Goal: Task Accomplishment & Management: Manage account settings

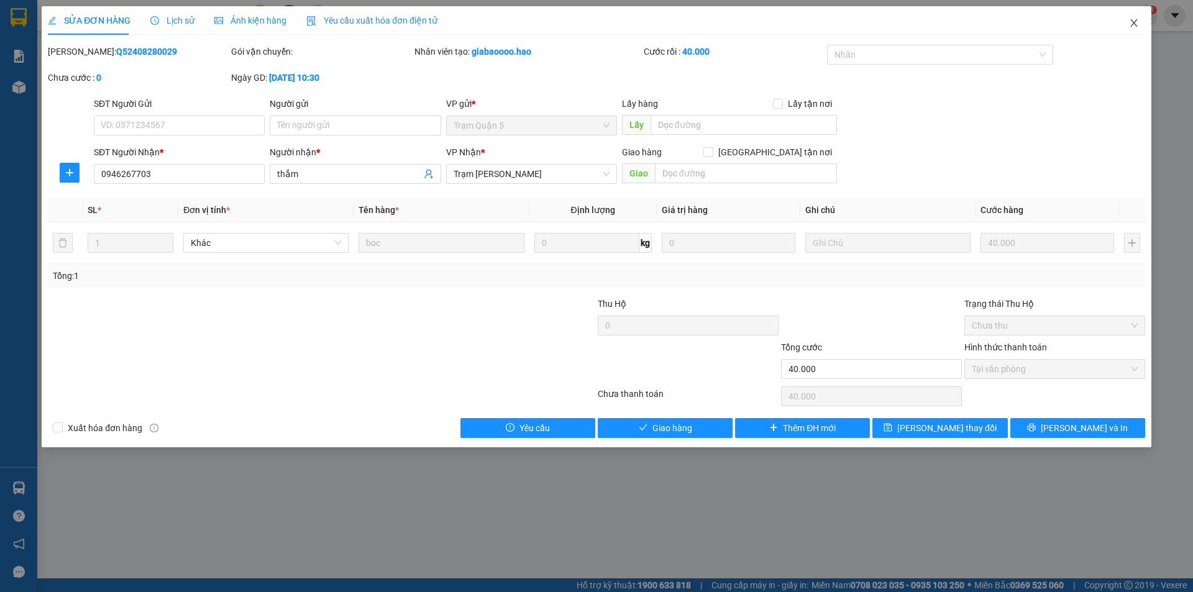
click at [1140, 24] on span "Close" at bounding box center [1134, 23] width 35 height 35
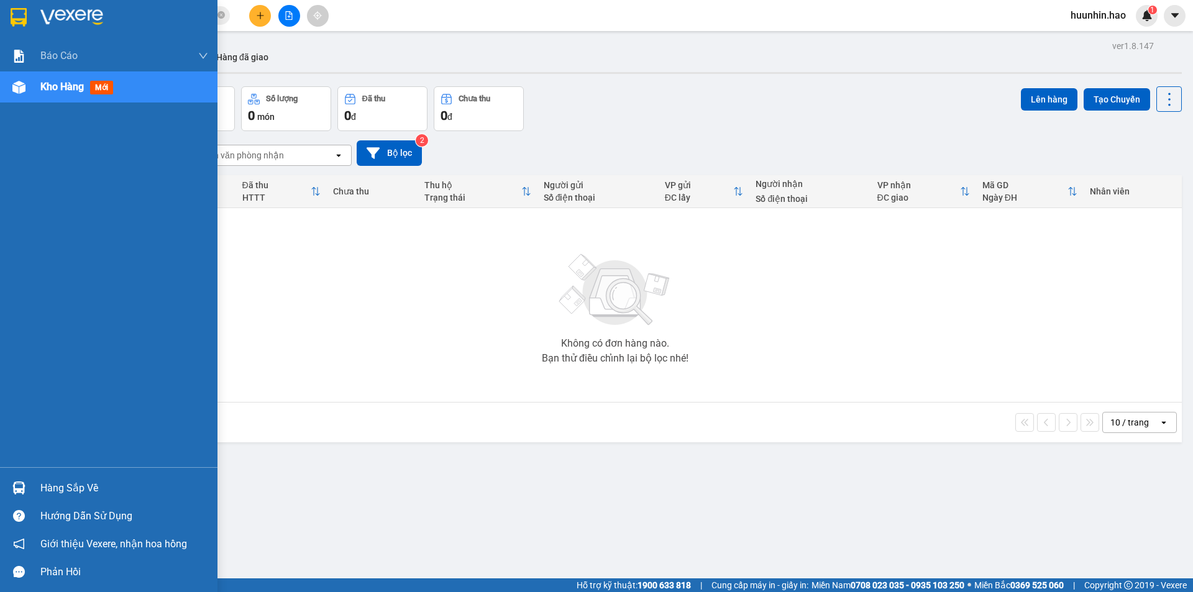
drag, startPoint x: 55, startPoint y: 96, endPoint x: 48, endPoint y: 102, distance: 8.4
click at [53, 101] on div "Kho hàng mới" at bounding box center [124, 86] width 168 height 31
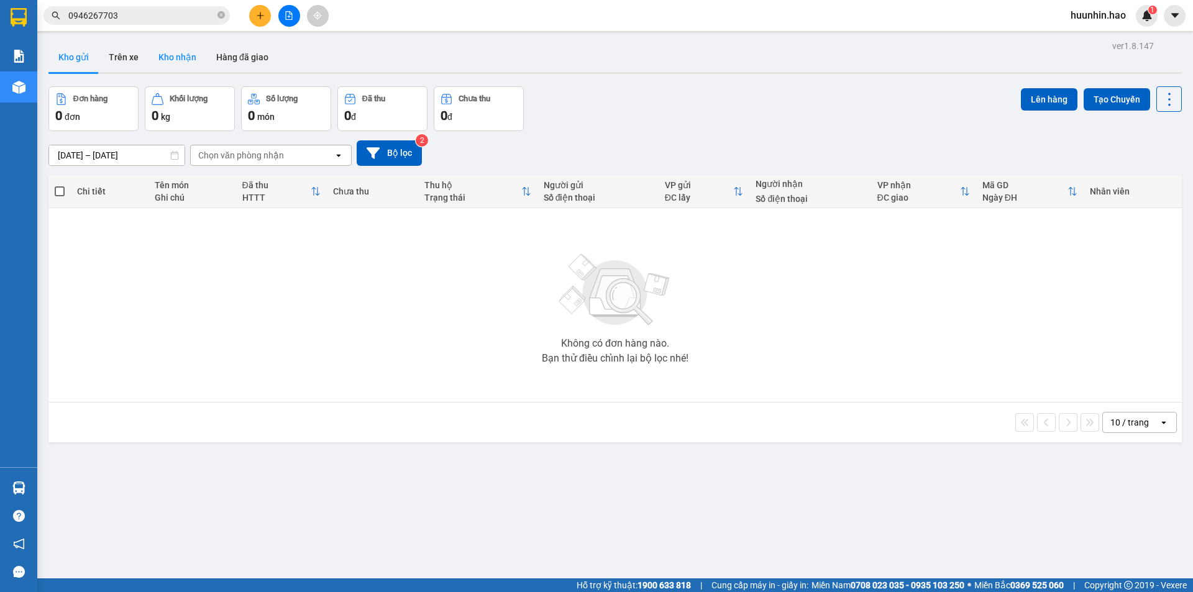
click at [185, 66] on button "Kho nhận" at bounding box center [177, 57] width 58 height 30
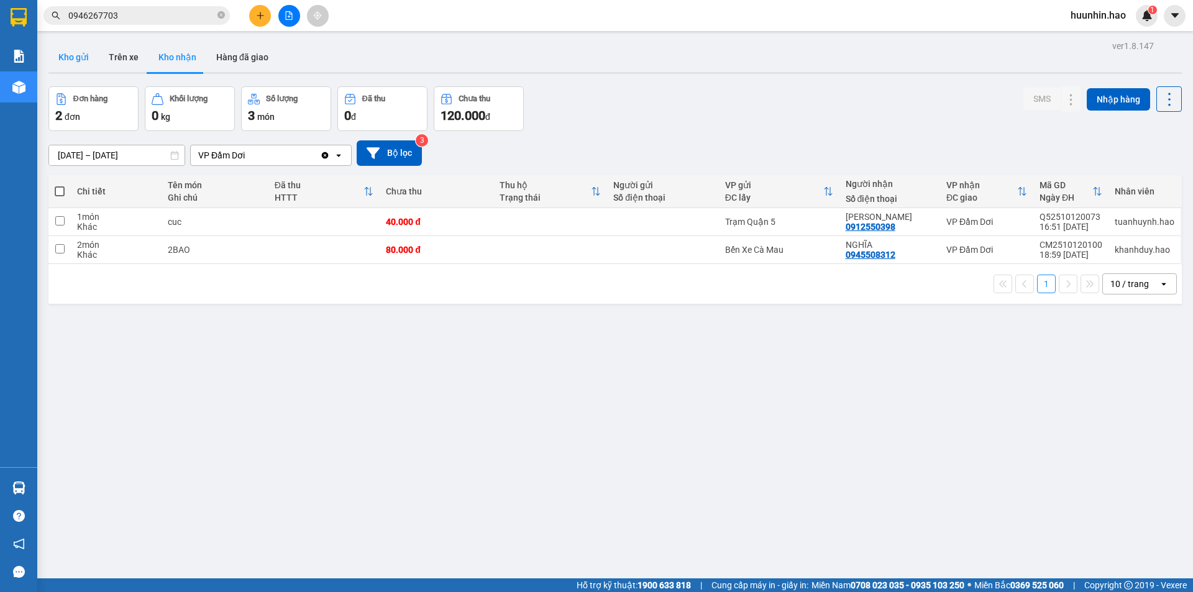
click at [84, 55] on button "Kho gửi" at bounding box center [73, 57] width 50 height 30
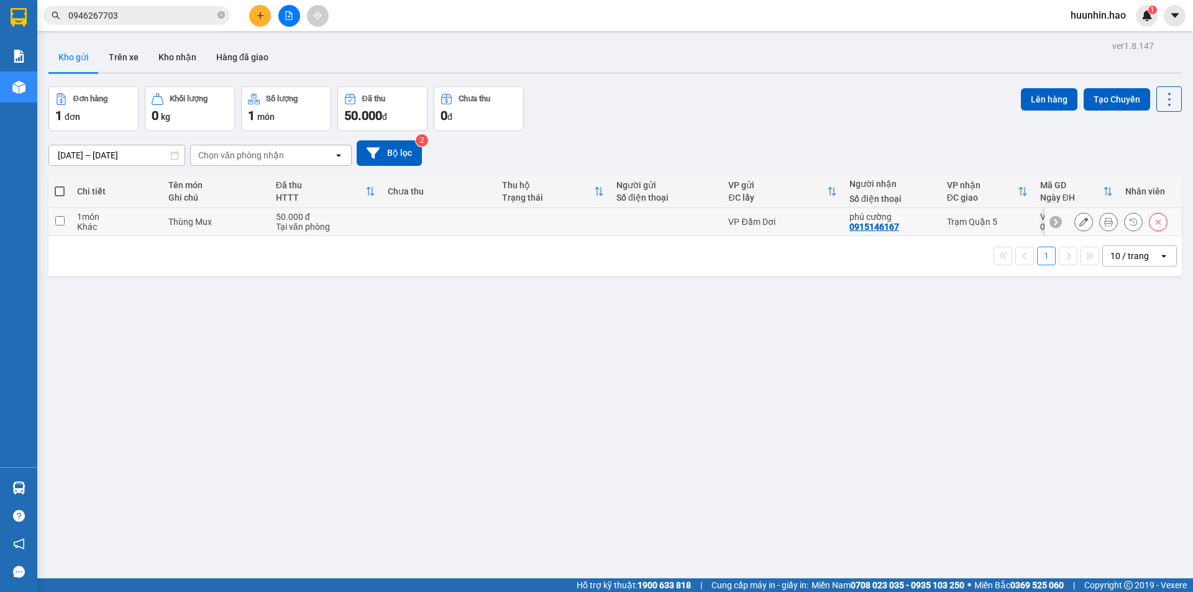
click at [1104, 226] on icon at bounding box center [1108, 221] width 9 height 9
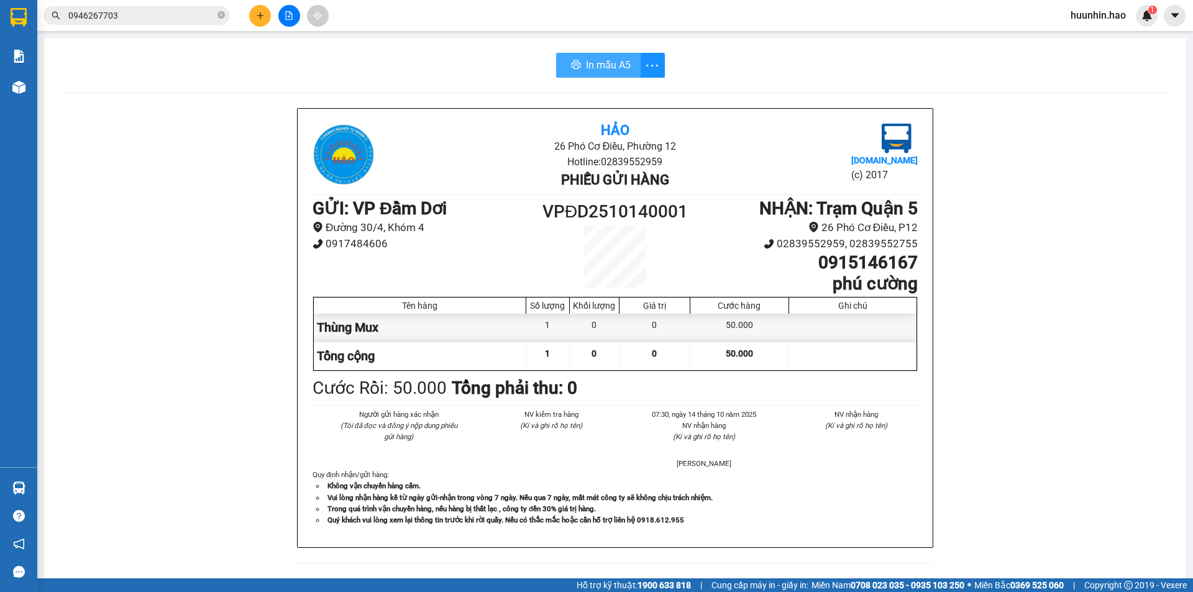
click at [619, 69] on span "In mẫu A5" at bounding box center [608, 65] width 45 height 16
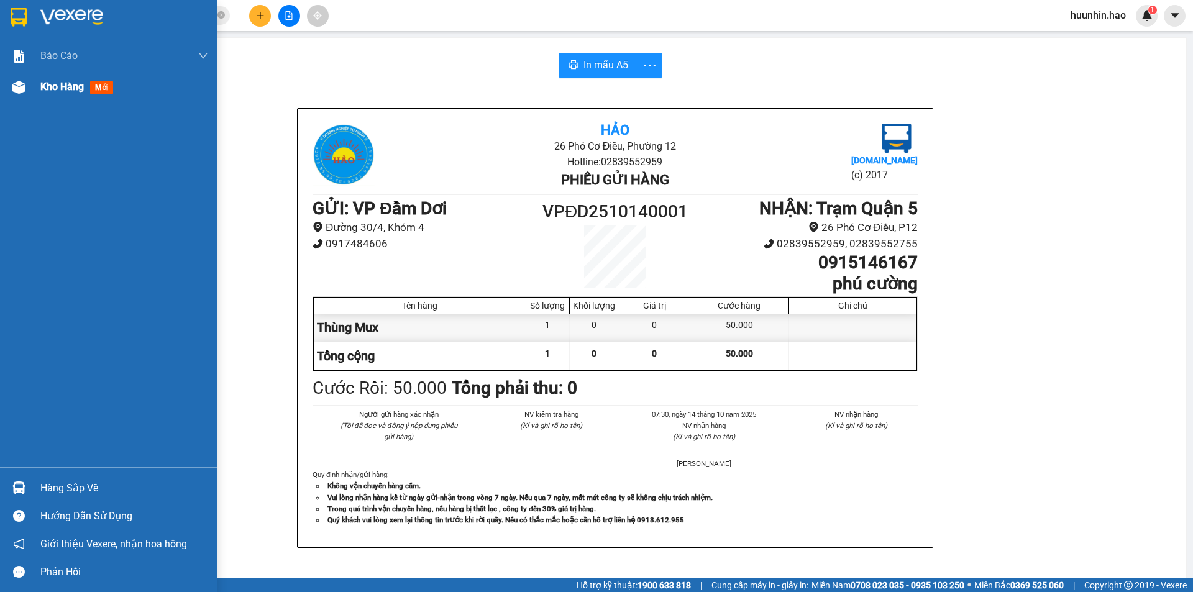
click at [97, 87] on span "mới" at bounding box center [101, 88] width 23 height 14
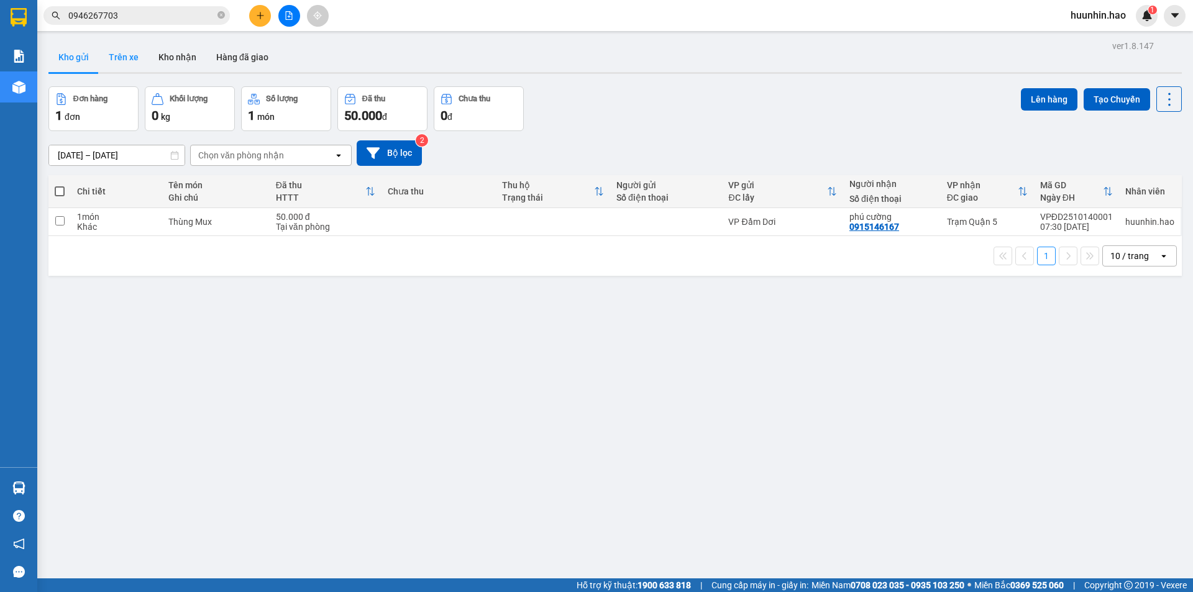
drag, startPoint x: 106, startPoint y: 48, endPoint x: 170, endPoint y: 63, distance: 66.3
click at [108, 48] on button "Trên xe" at bounding box center [124, 57] width 50 height 30
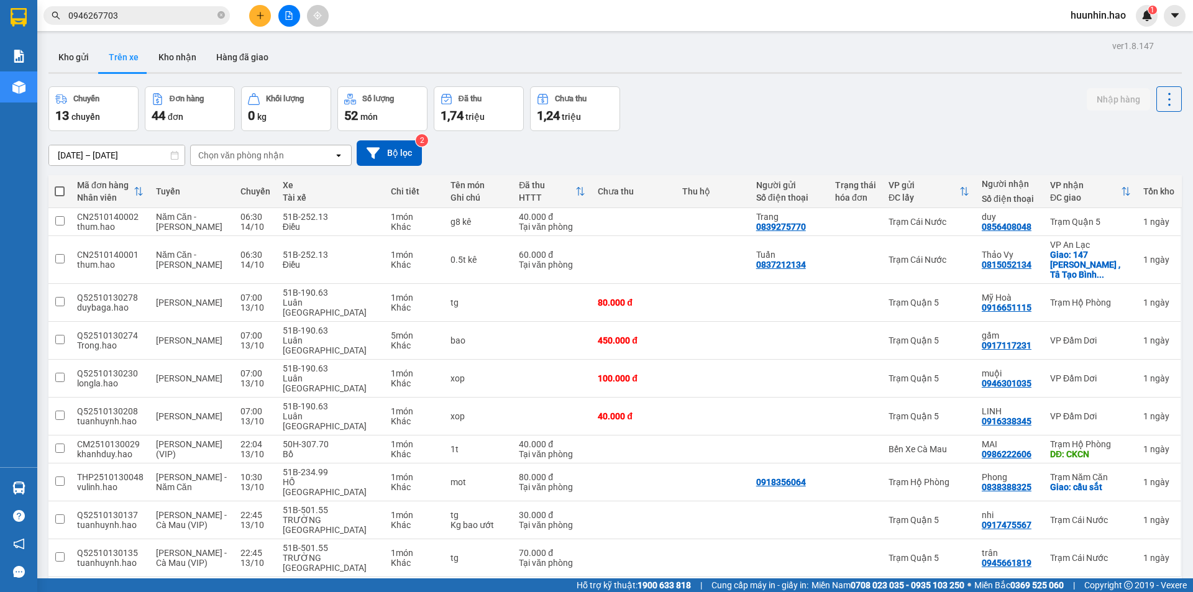
click at [257, 157] on div "Chọn văn phòng nhận" at bounding box center [241, 155] width 86 height 12
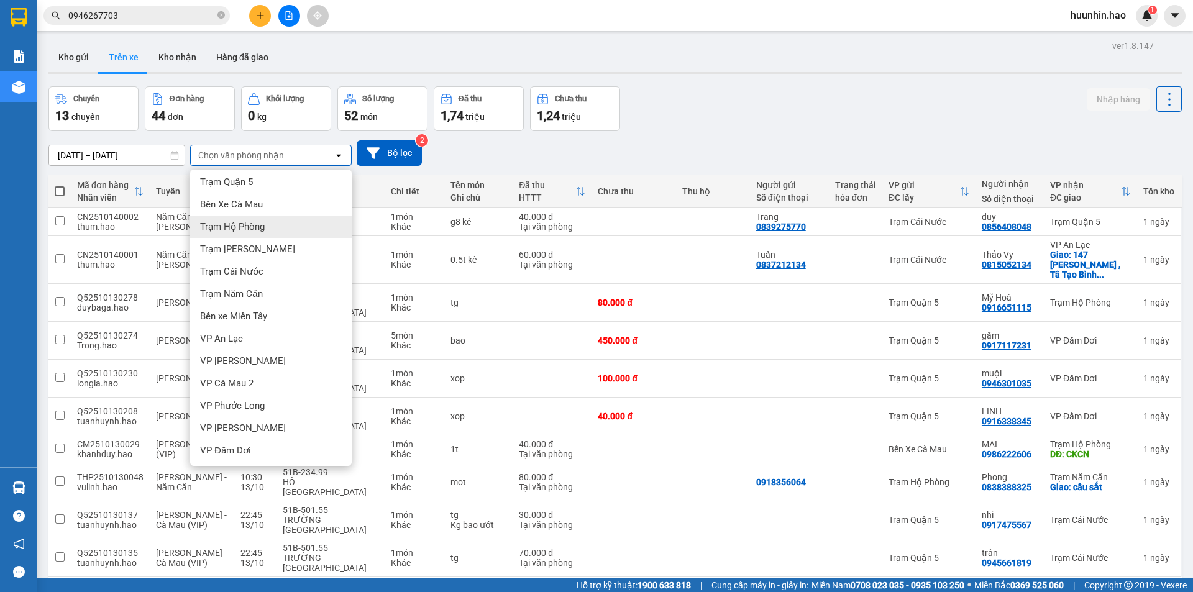
scroll to position [4, 0]
click at [257, 447] on div "VP Đầm Dơi" at bounding box center [271, 450] width 162 height 22
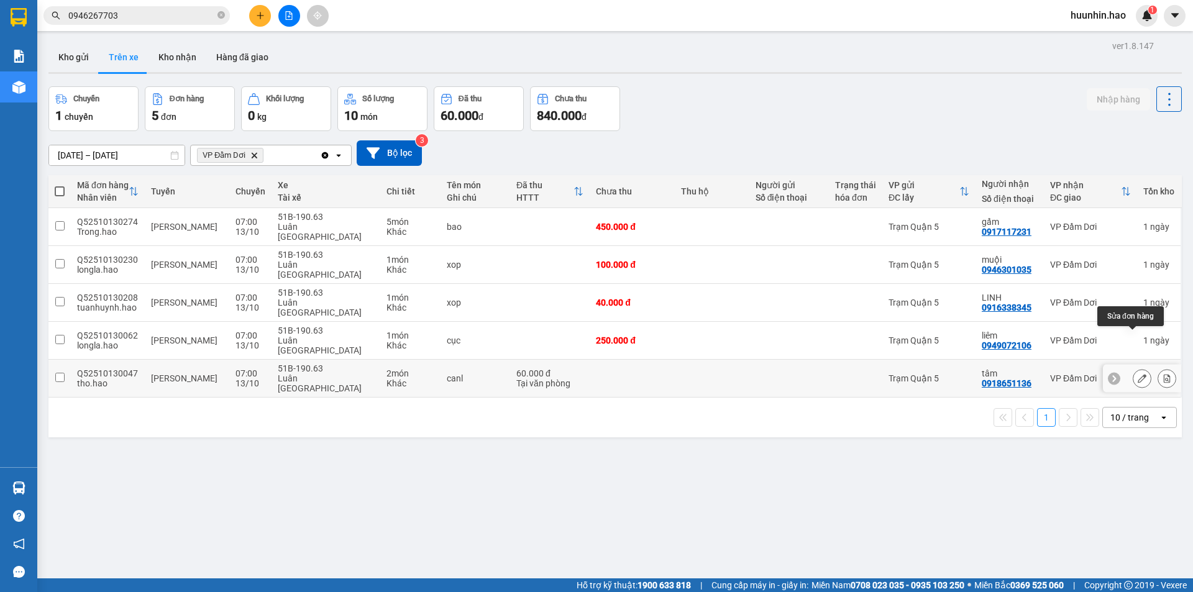
click at [1138, 374] on icon at bounding box center [1142, 378] width 9 height 9
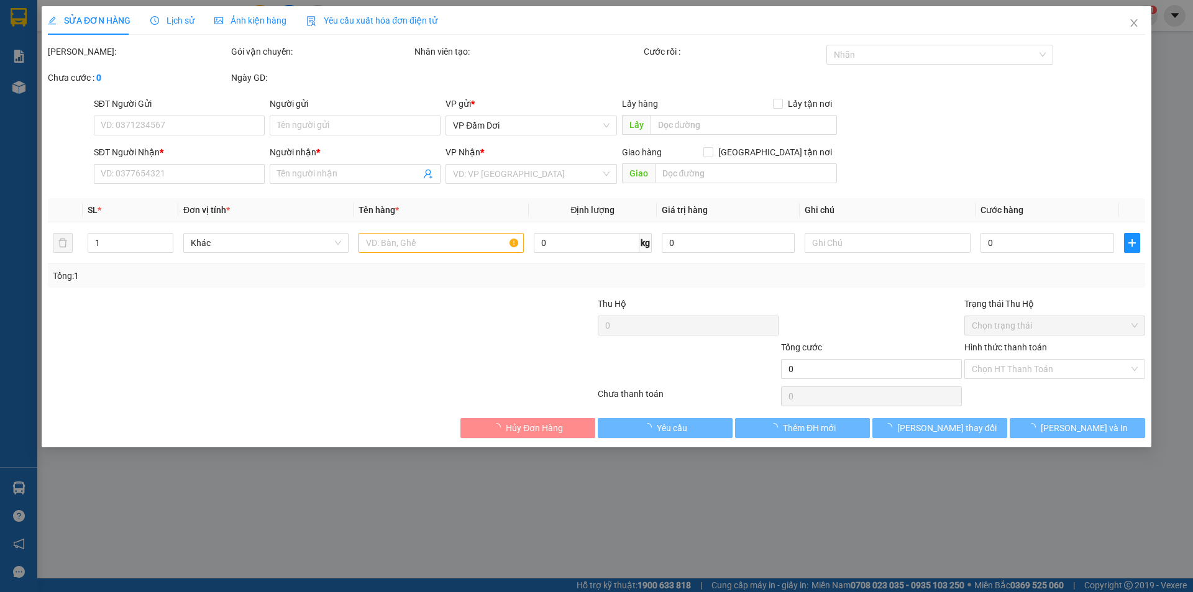
type input "0918651136"
type input "tâm"
type input "60.000"
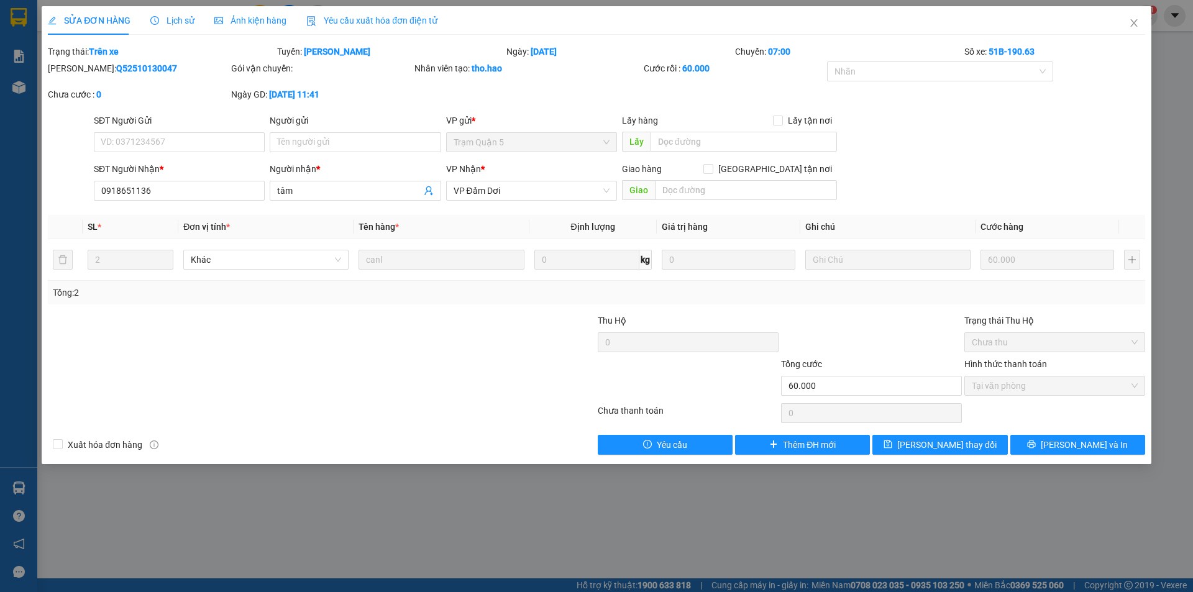
drag, startPoint x: 258, startPoint y: 27, endPoint x: 272, endPoint y: 78, distance: 52.3
click at [258, 27] on div "Ảnh kiện hàng" at bounding box center [250, 20] width 72 height 29
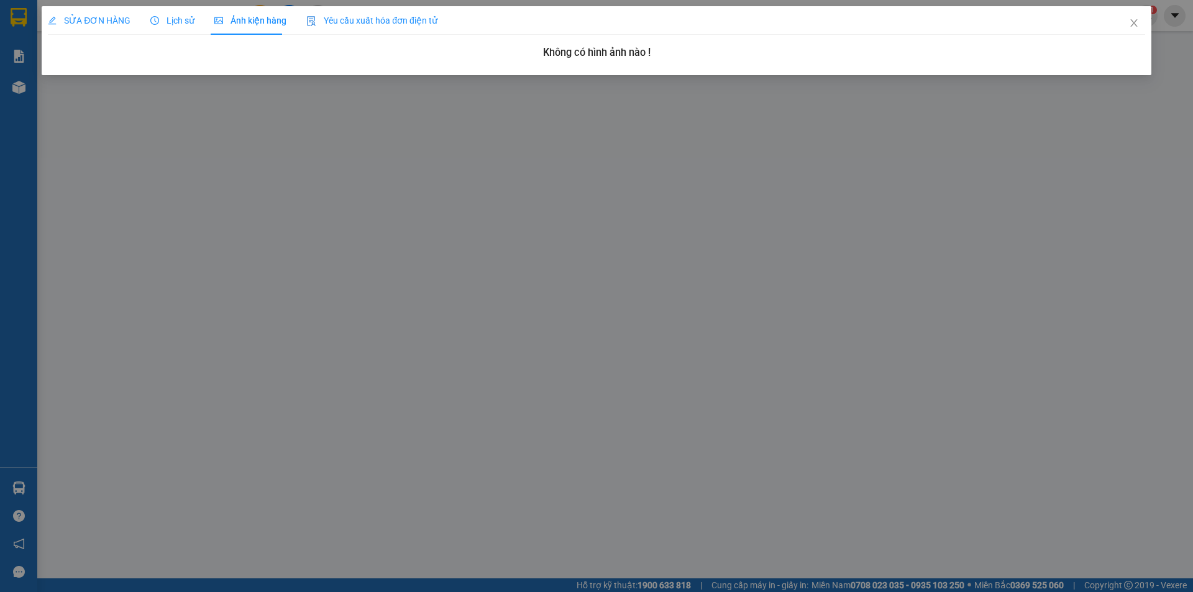
click at [102, 19] on span "SỬA ĐƠN HÀNG" at bounding box center [89, 21] width 83 height 10
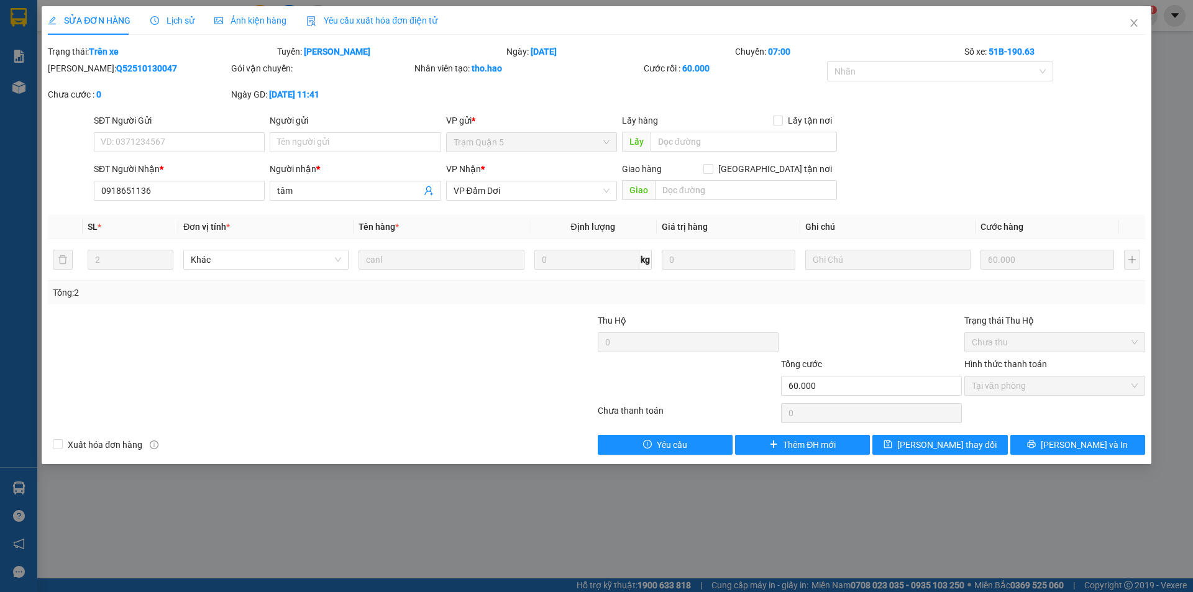
click at [195, 20] on div "SỬA ĐƠN HÀNG Lịch sử Ảnh kiện hàng Yêu cầu xuất hóa đơn điện tử" at bounding box center [243, 20] width 390 height 29
click at [173, 24] on span "Lịch sử" at bounding box center [172, 21] width 44 height 10
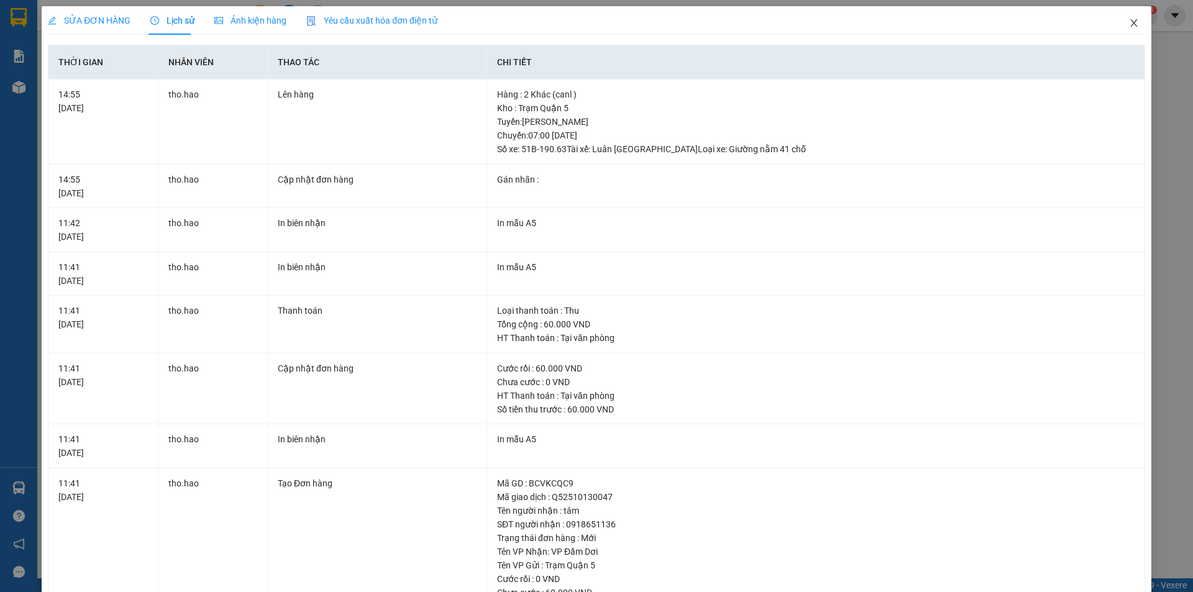
click at [1129, 23] on icon "close" at bounding box center [1134, 23] width 10 height 10
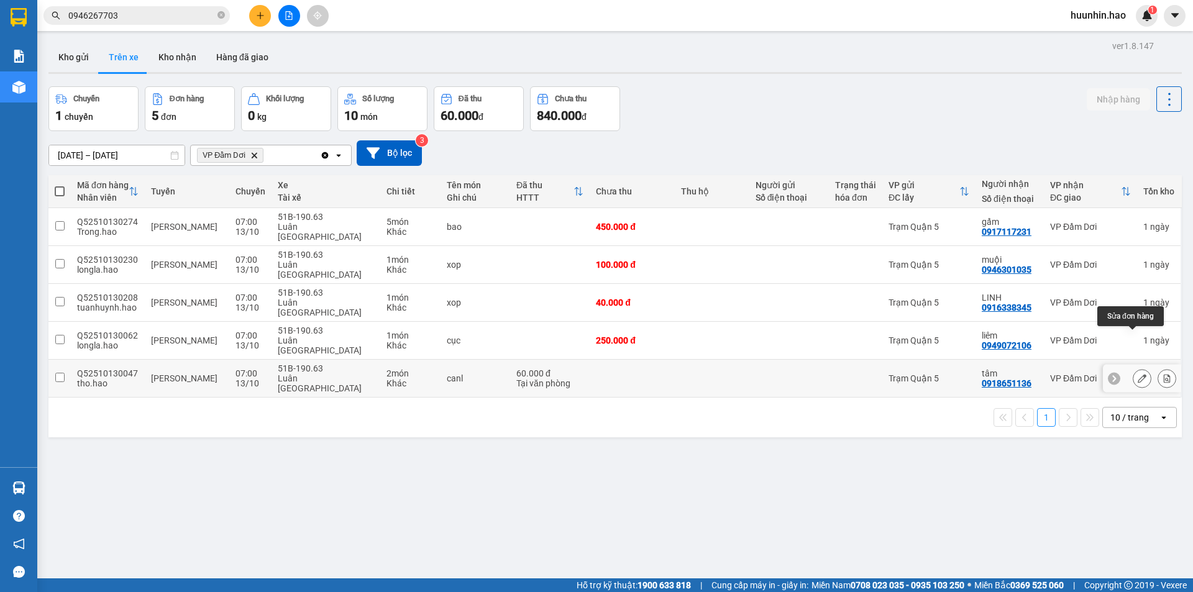
click at [1138, 374] on icon at bounding box center [1142, 378] width 9 height 9
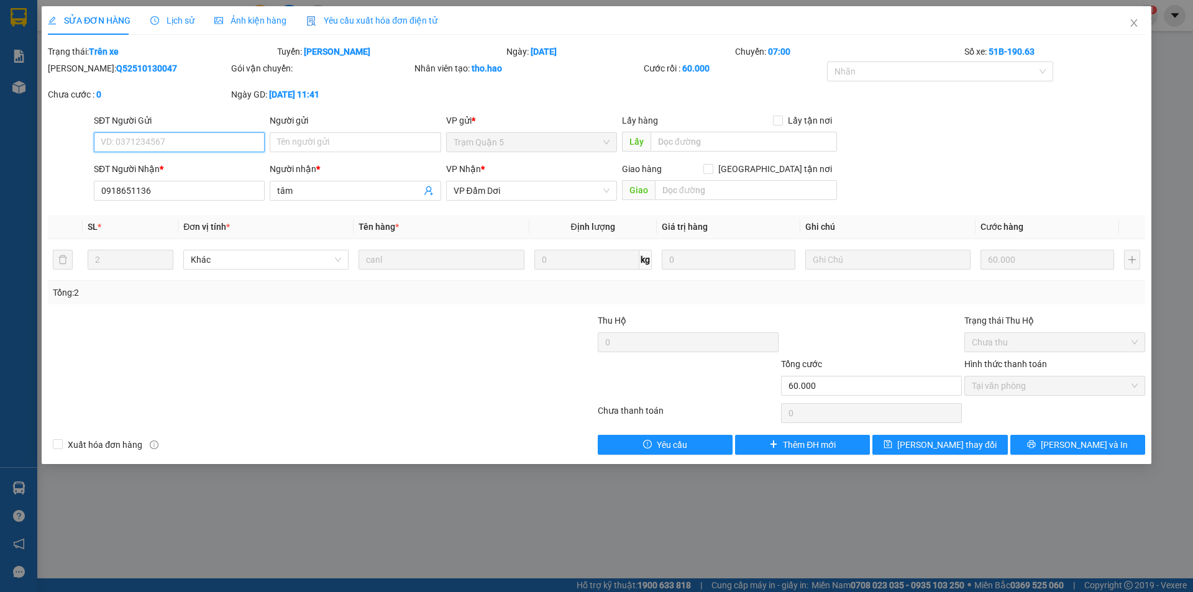
type input "0918651136"
type input "tâm"
type input "60.000"
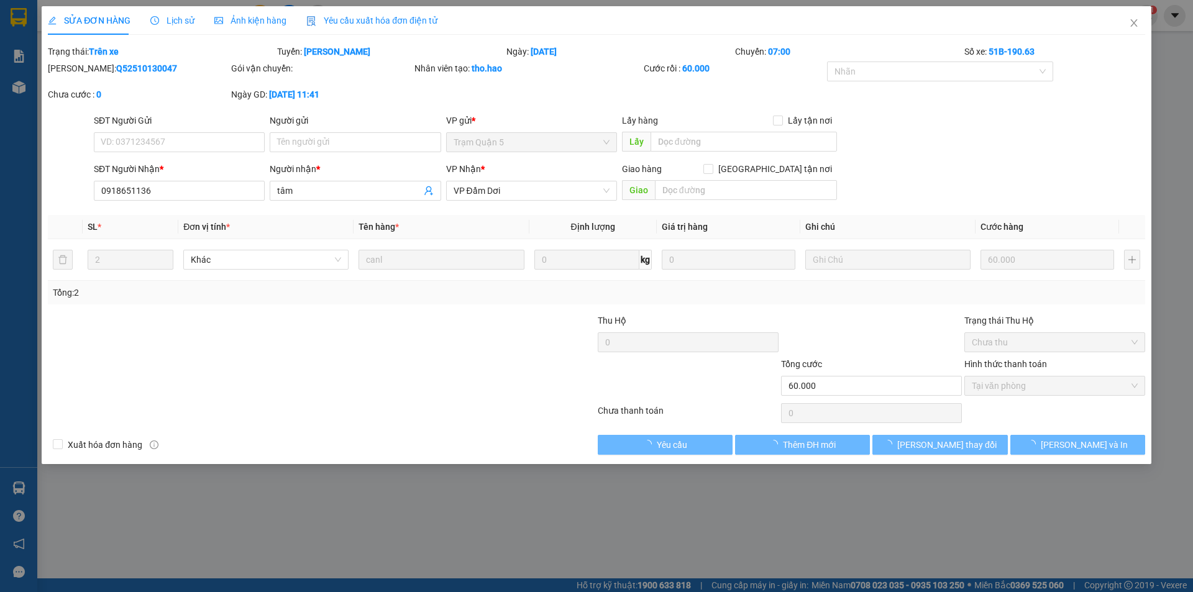
click at [170, 21] on span "Lịch sử" at bounding box center [172, 21] width 44 height 10
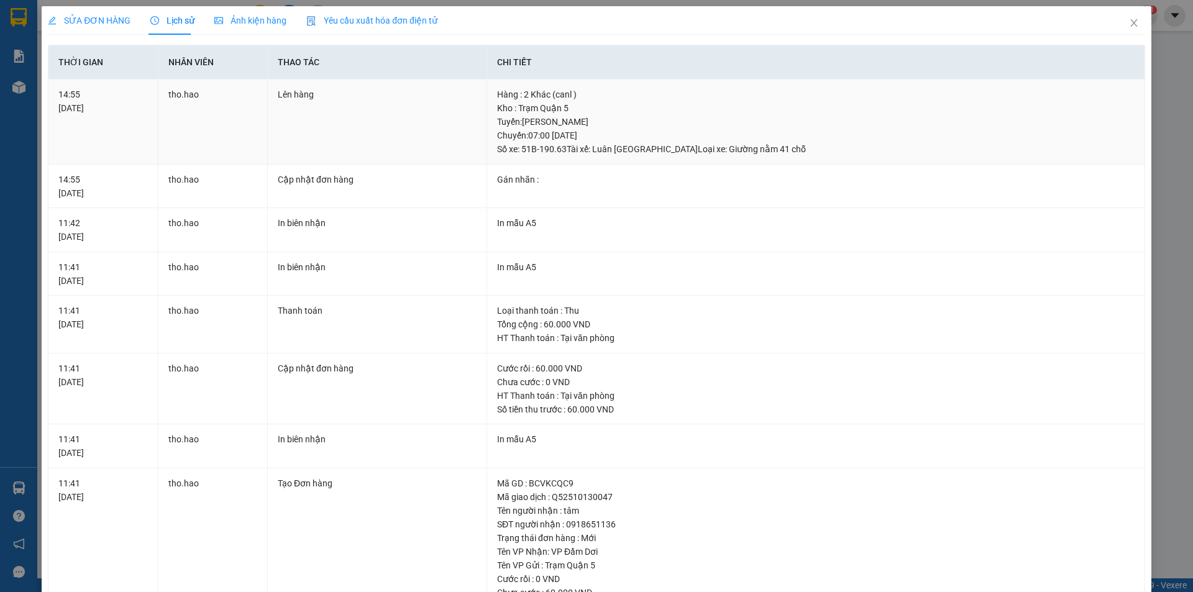
click at [109, 129] on td "14:55 [DATE]" at bounding box center [102, 122] width 109 height 85
click at [1129, 28] on icon "close" at bounding box center [1134, 23] width 10 height 10
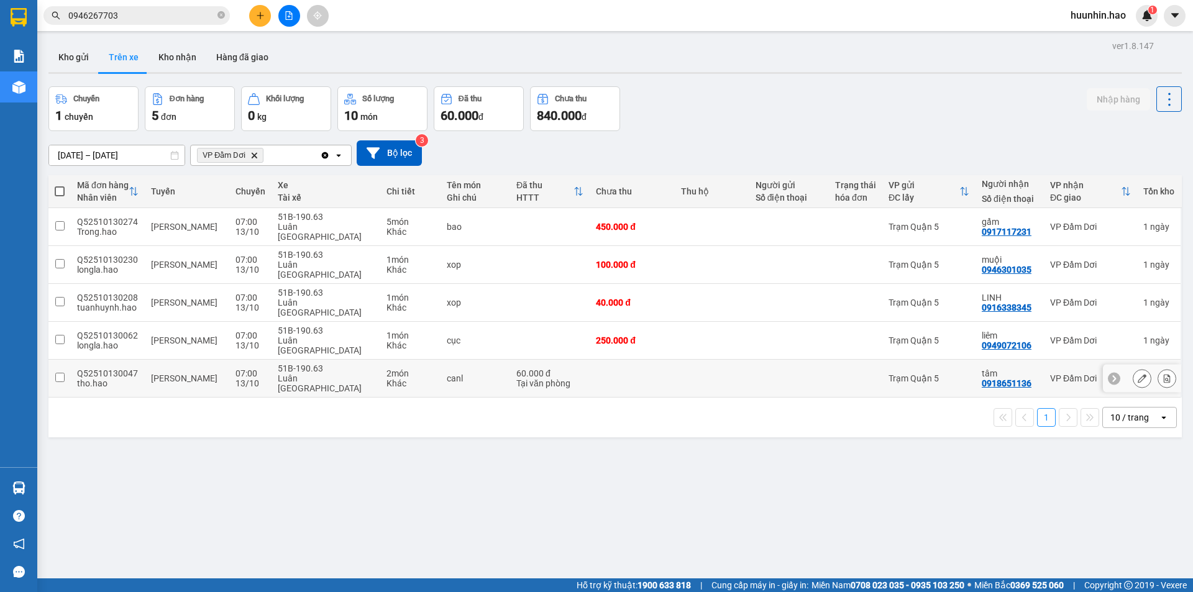
click at [761, 360] on td at bounding box center [789, 379] width 80 height 38
checkbox input "true"
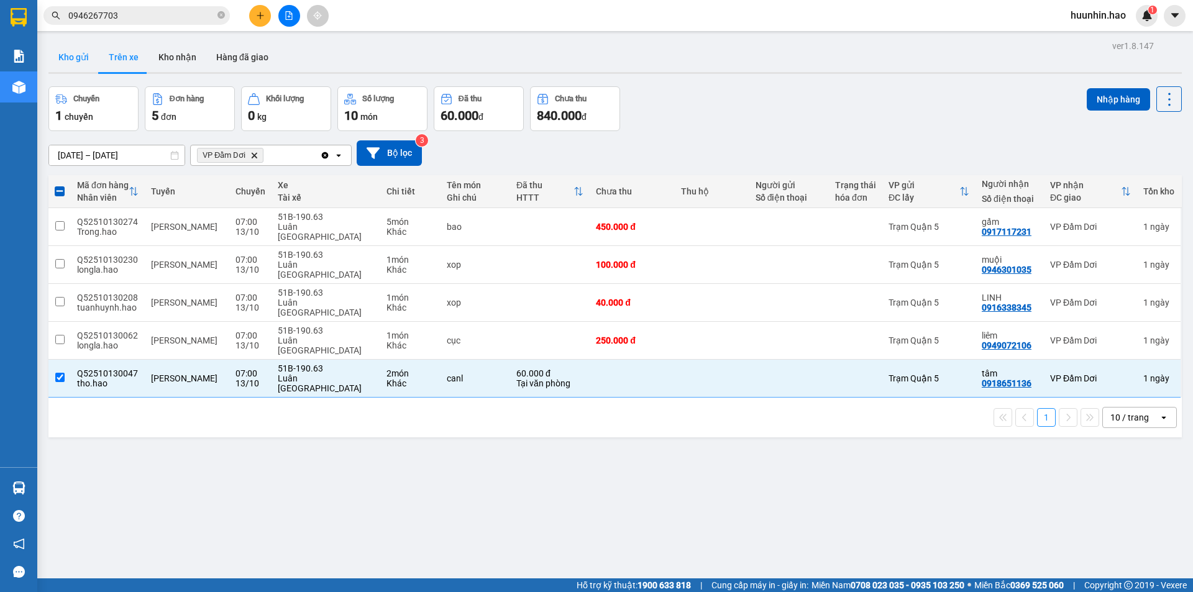
drag, startPoint x: 75, startPoint y: 63, endPoint x: 153, endPoint y: 60, distance: 78.3
click at [75, 62] on button "Kho gửi" at bounding box center [73, 57] width 50 height 30
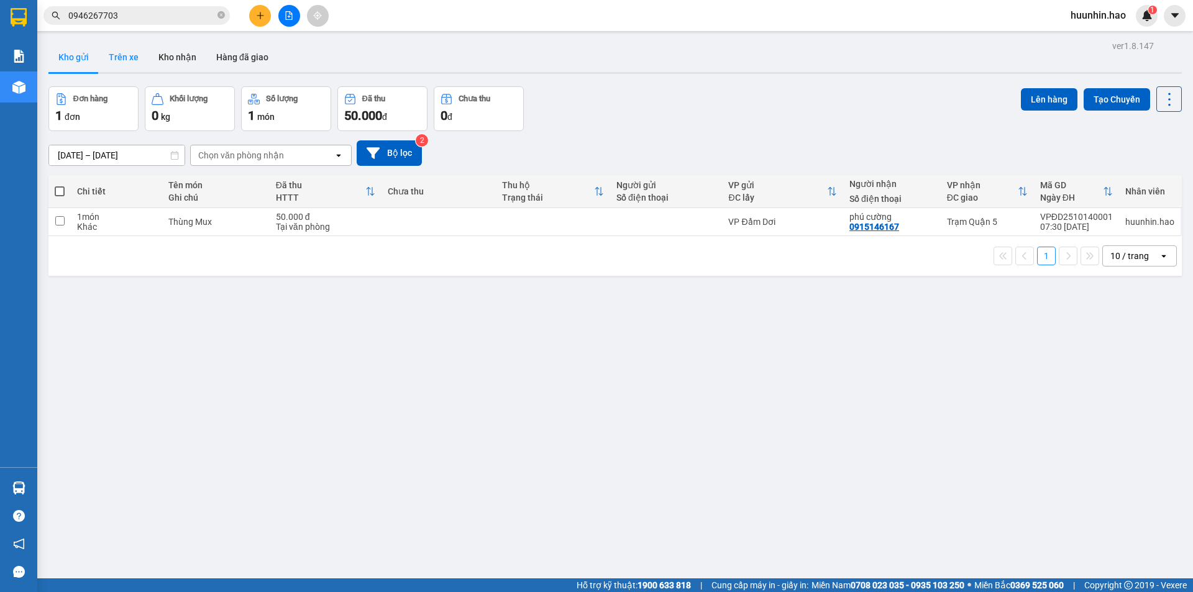
click at [106, 54] on button "Trên xe" at bounding box center [124, 57] width 50 height 30
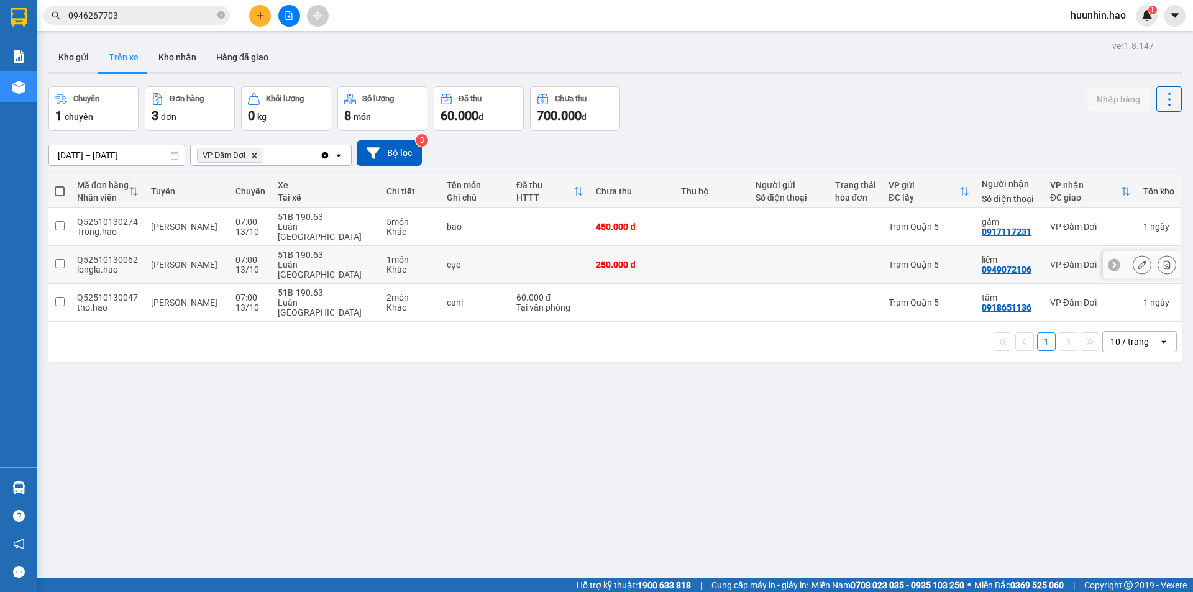
click at [902, 260] on div "Trạm Quận 5" at bounding box center [928, 265] width 81 height 10
checkbox input "true"
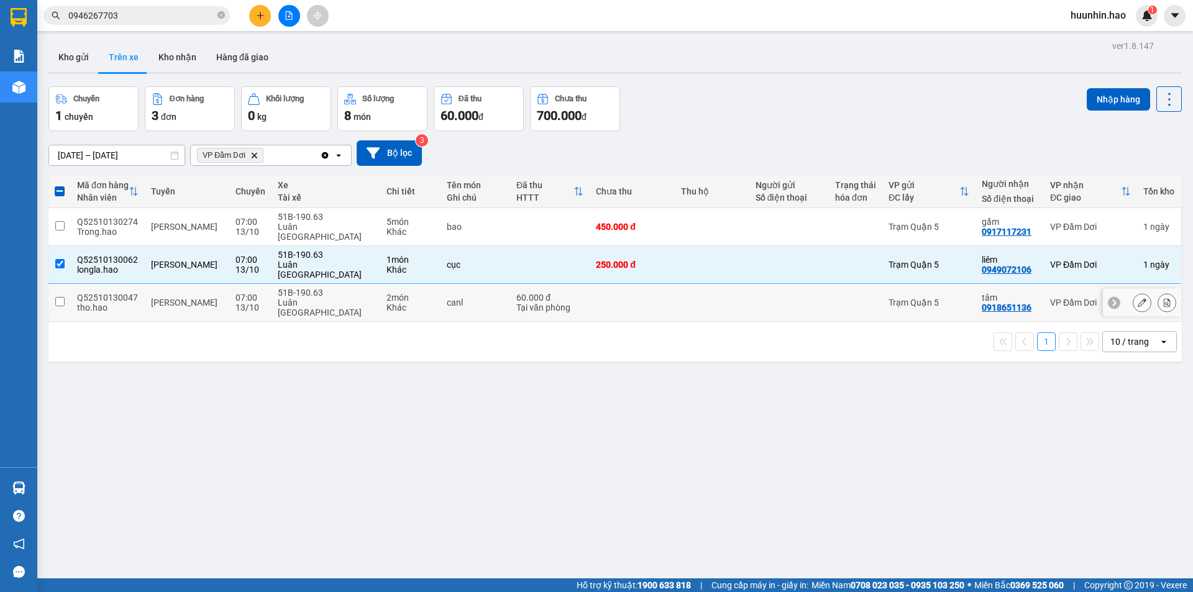
click at [888, 298] on div "Trạm Quận 5" at bounding box center [928, 303] width 81 height 10
checkbox input "true"
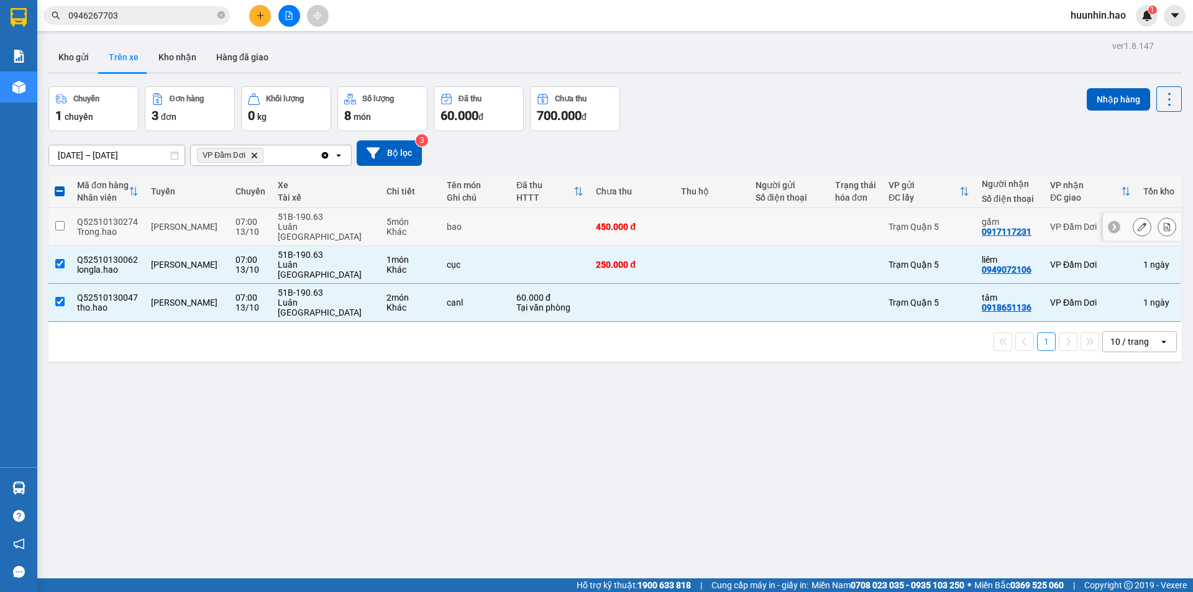
click at [895, 229] on div "Trạm Quận 5" at bounding box center [928, 227] width 81 height 10
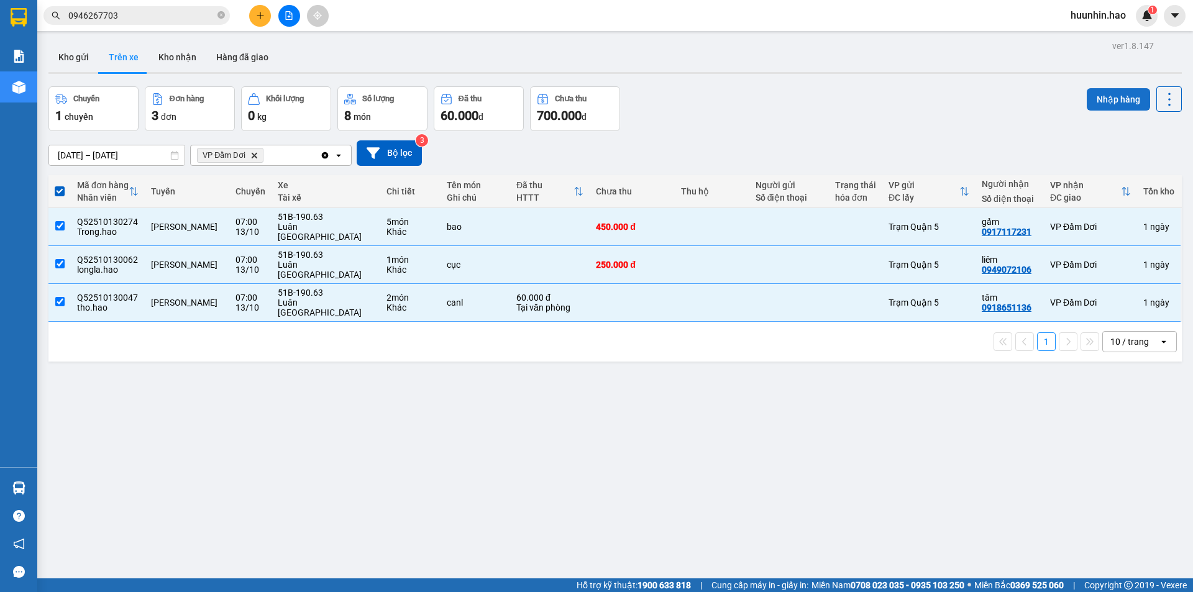
click at [1097, 100] on button "Nhập hàng" at bounding box center [1118, 99] width 63 height 22
checkbox input "false"
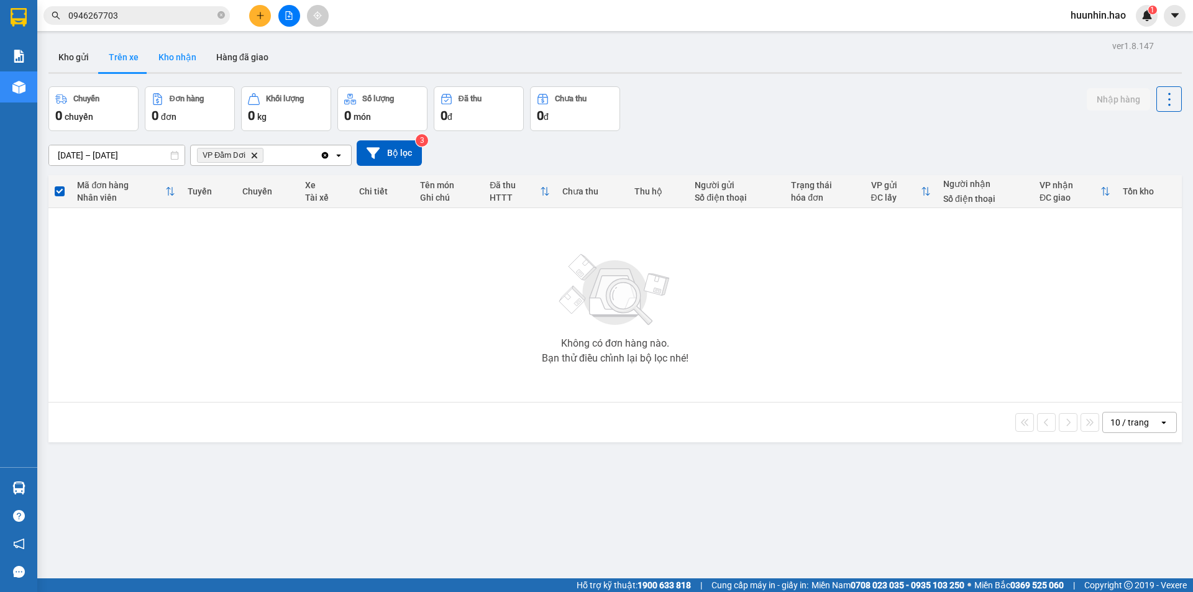
click at [178, 55] on button "Kho nhận" at bounding box center [177, 57] width 58 height 30
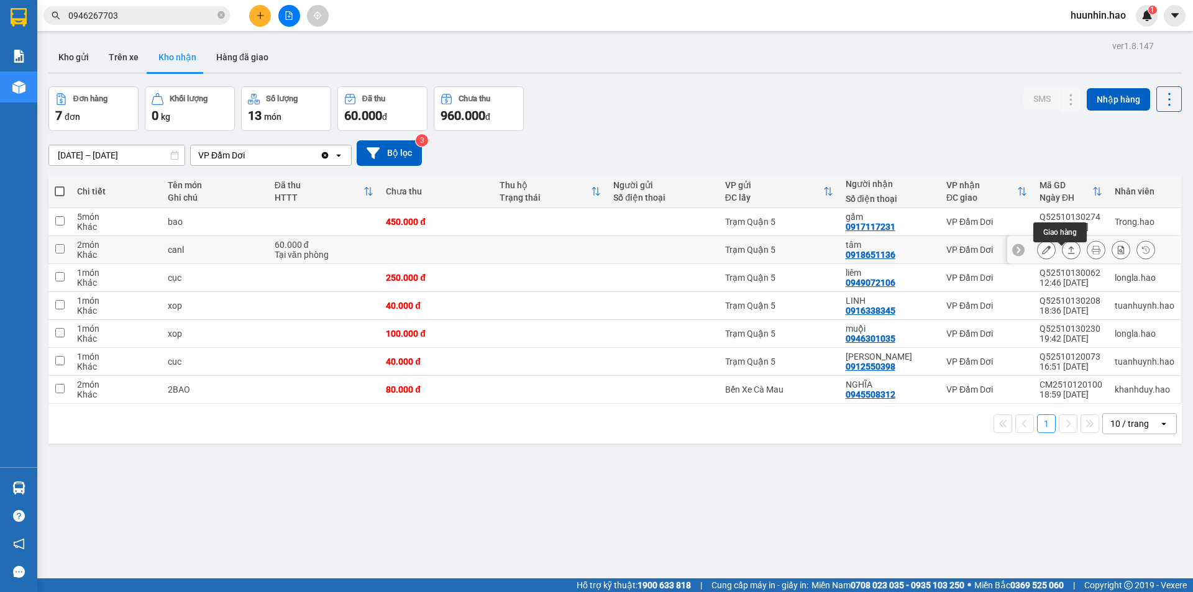
click at [1067, 253] on button at bounding box center [1070, 250] width 17 height 22
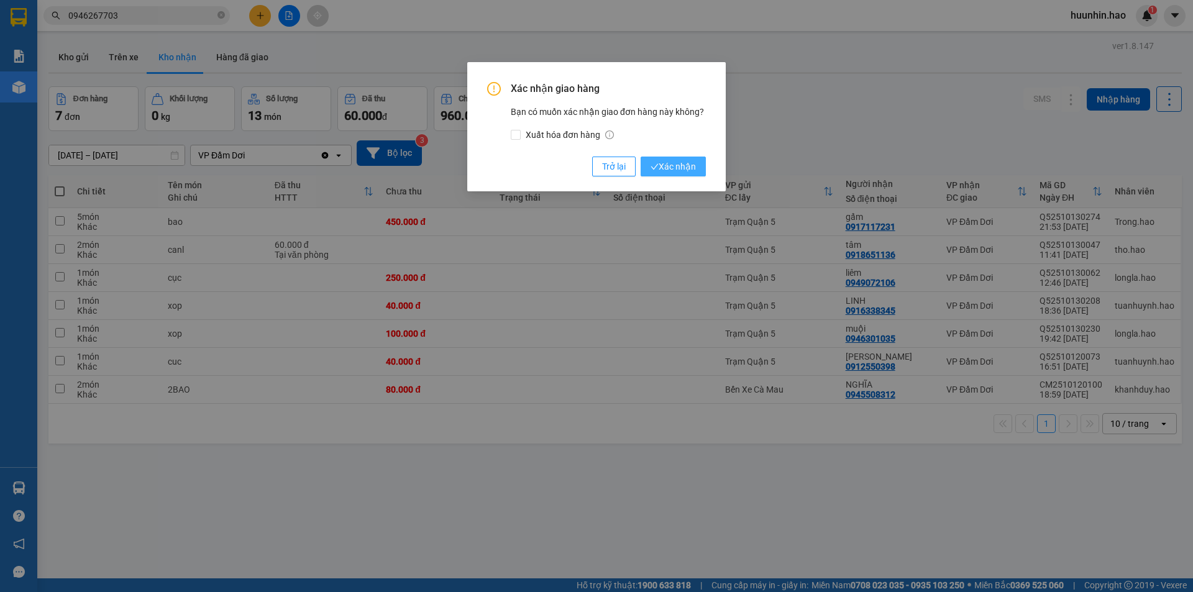
click at [682, 160] on button "Xác nhận" at bounding box center [673, 167] width 65 height 20
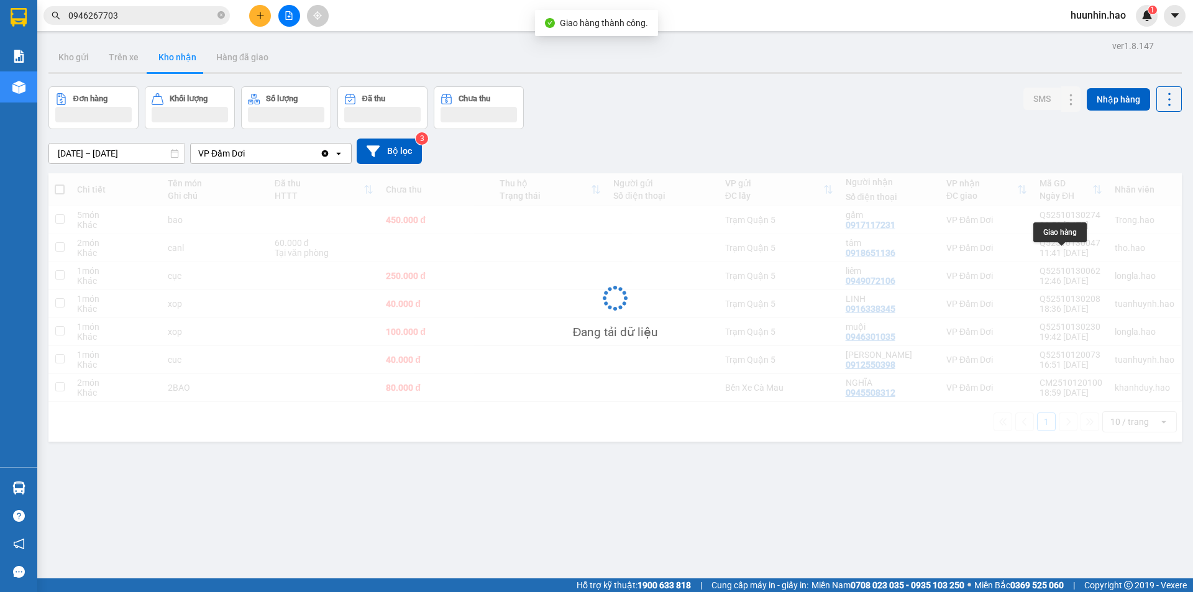
click at [1058, 255] on div "Đang tải dữ liệu" at bounding box center [614, 307] width 1133 height 268
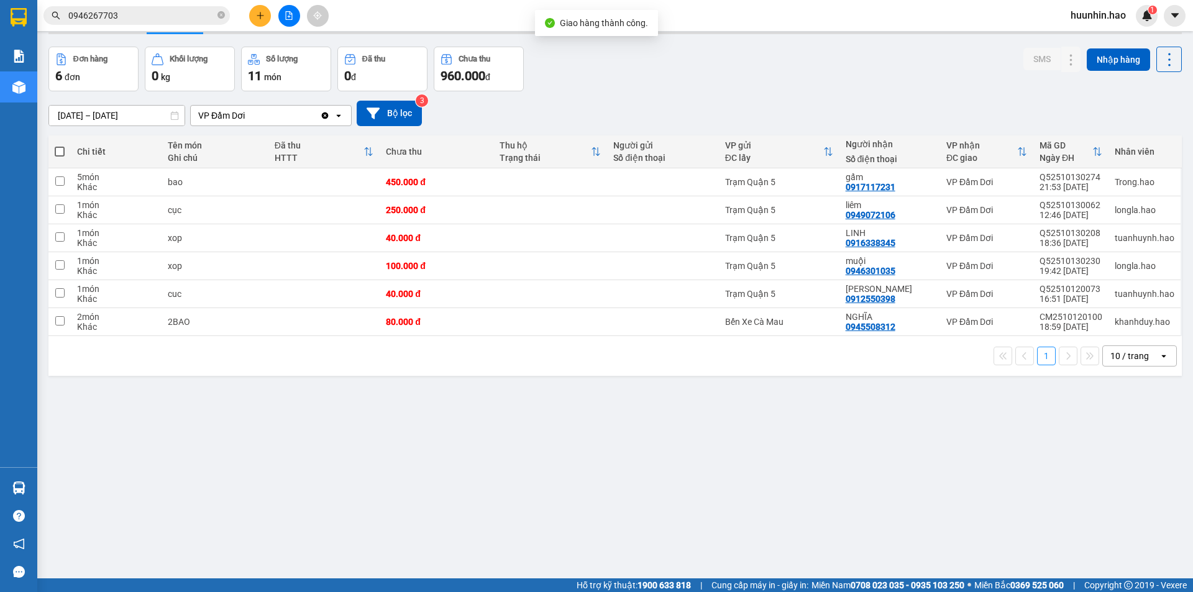
scroll to position [57, 0]
